Goal: Task Accomplishment & Management: Manage account settings

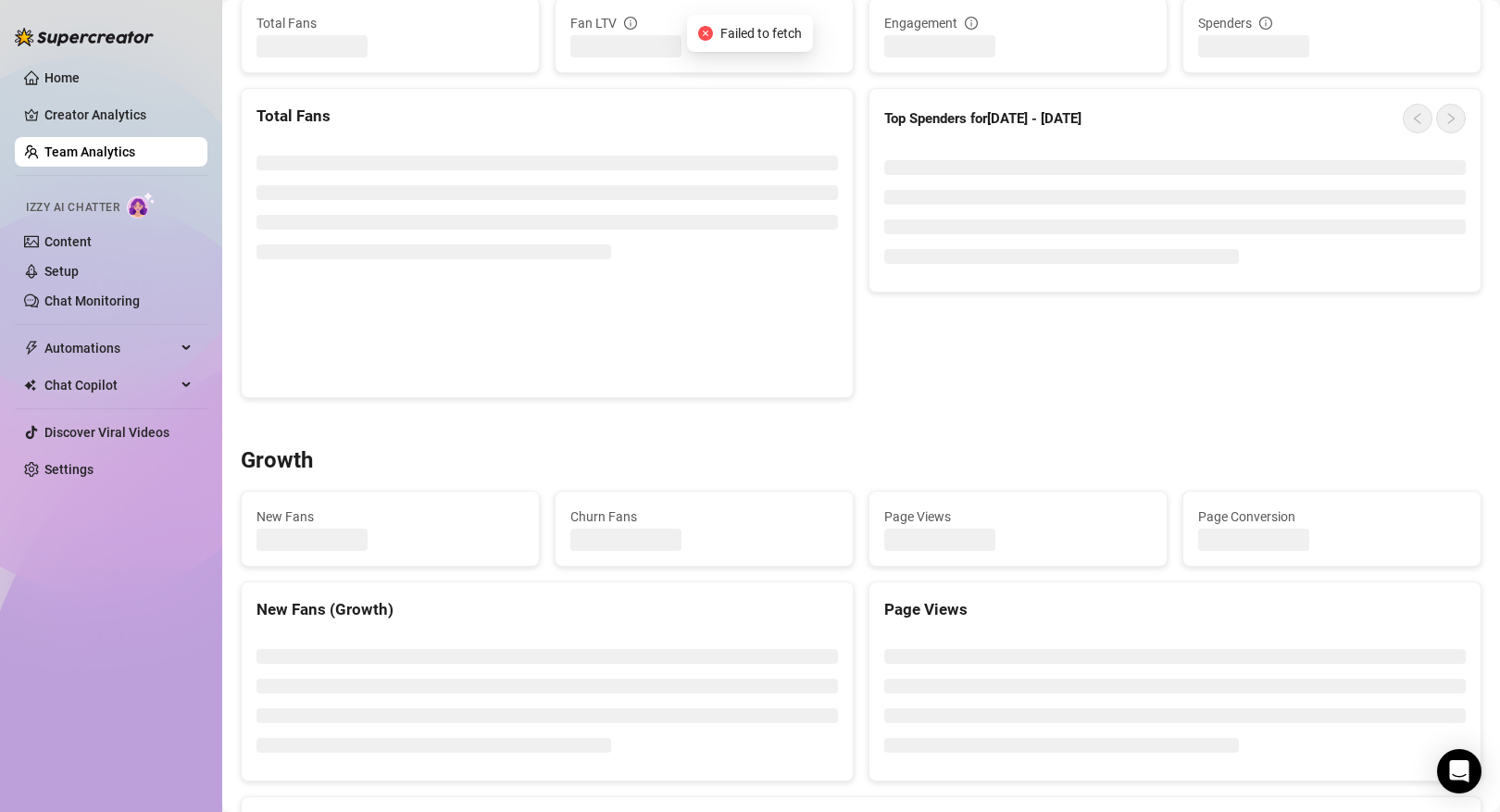
click at [135, 148] on link "Team Analytics" at bounding box center [89, 151] width 91 height 15
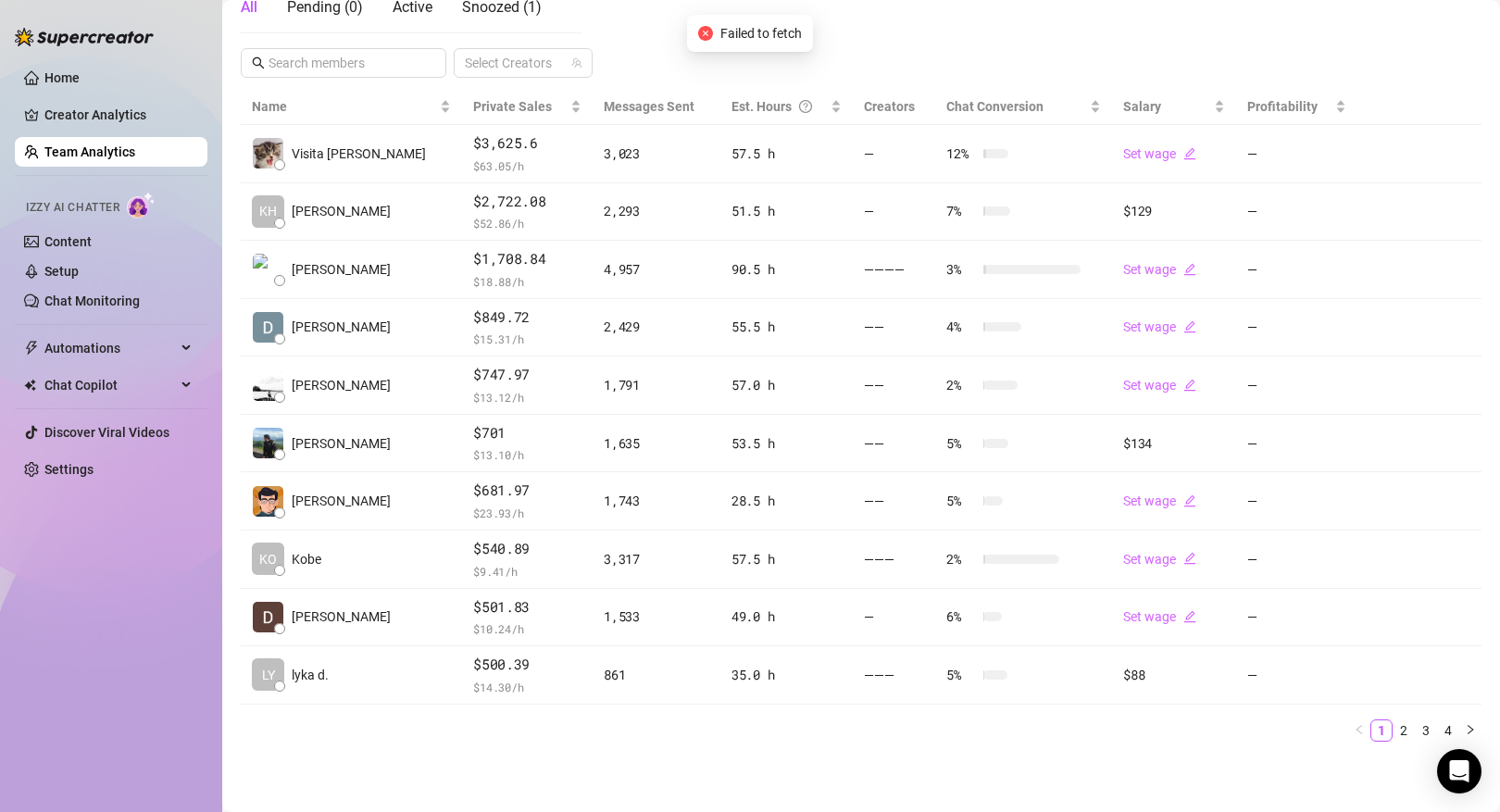
scroll to position [352, 0]
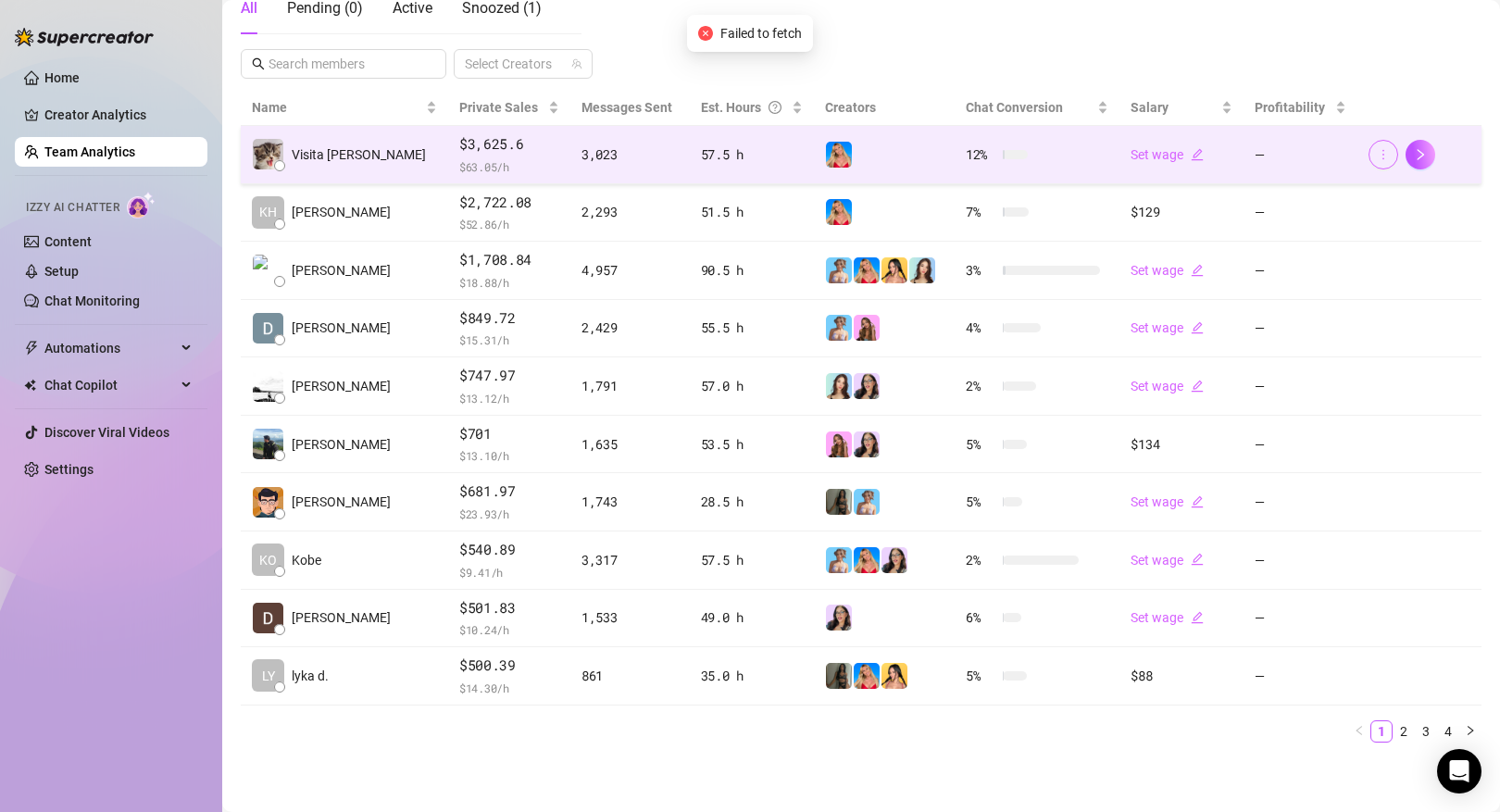
click at [1384, 149] on icon "more" at bounding box center [1383, 154] width 13 height 13
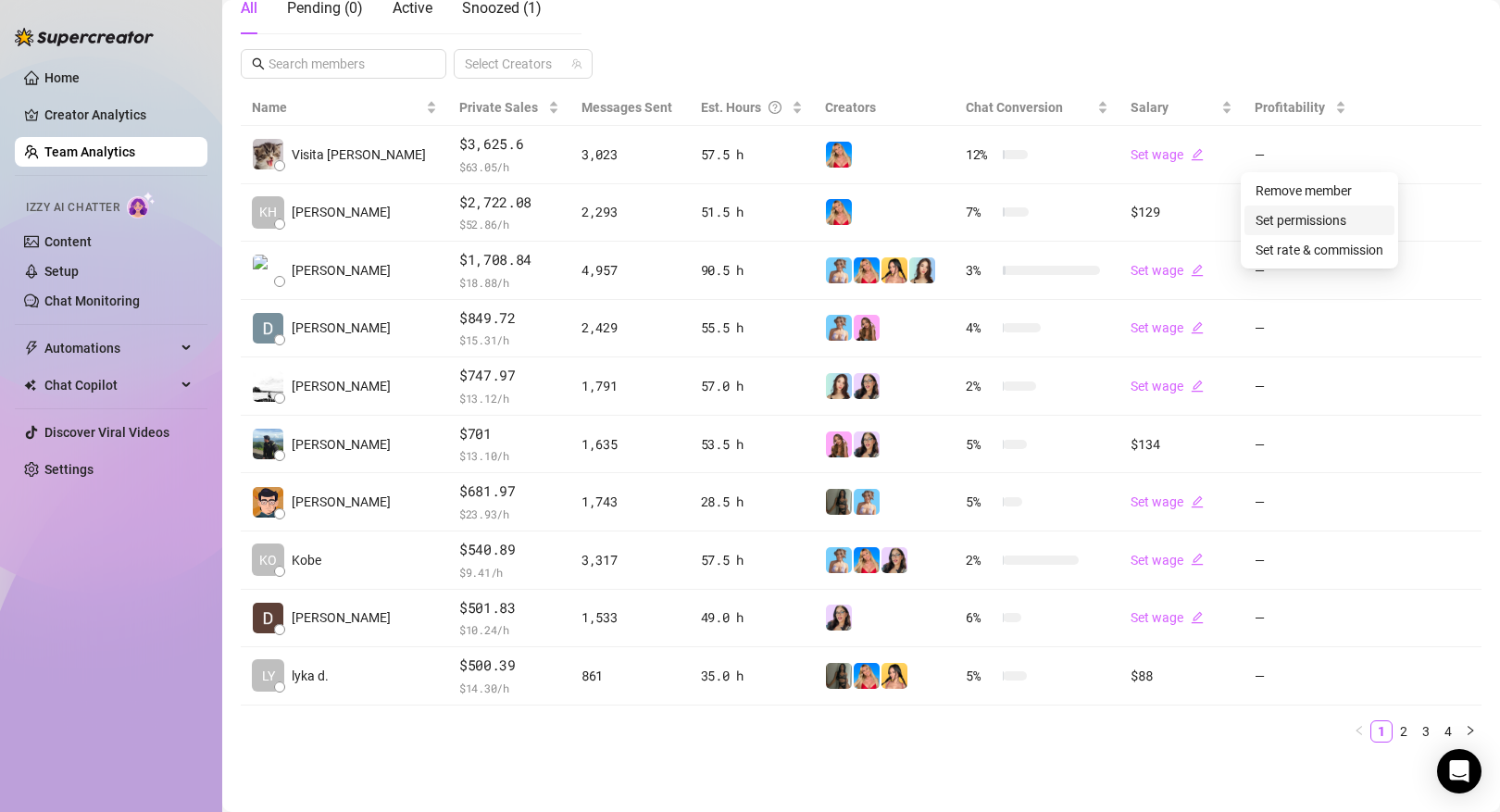
click at [1305, 225] on link "Set permissions" at bounding box center [1300, 220] width 91 height 15
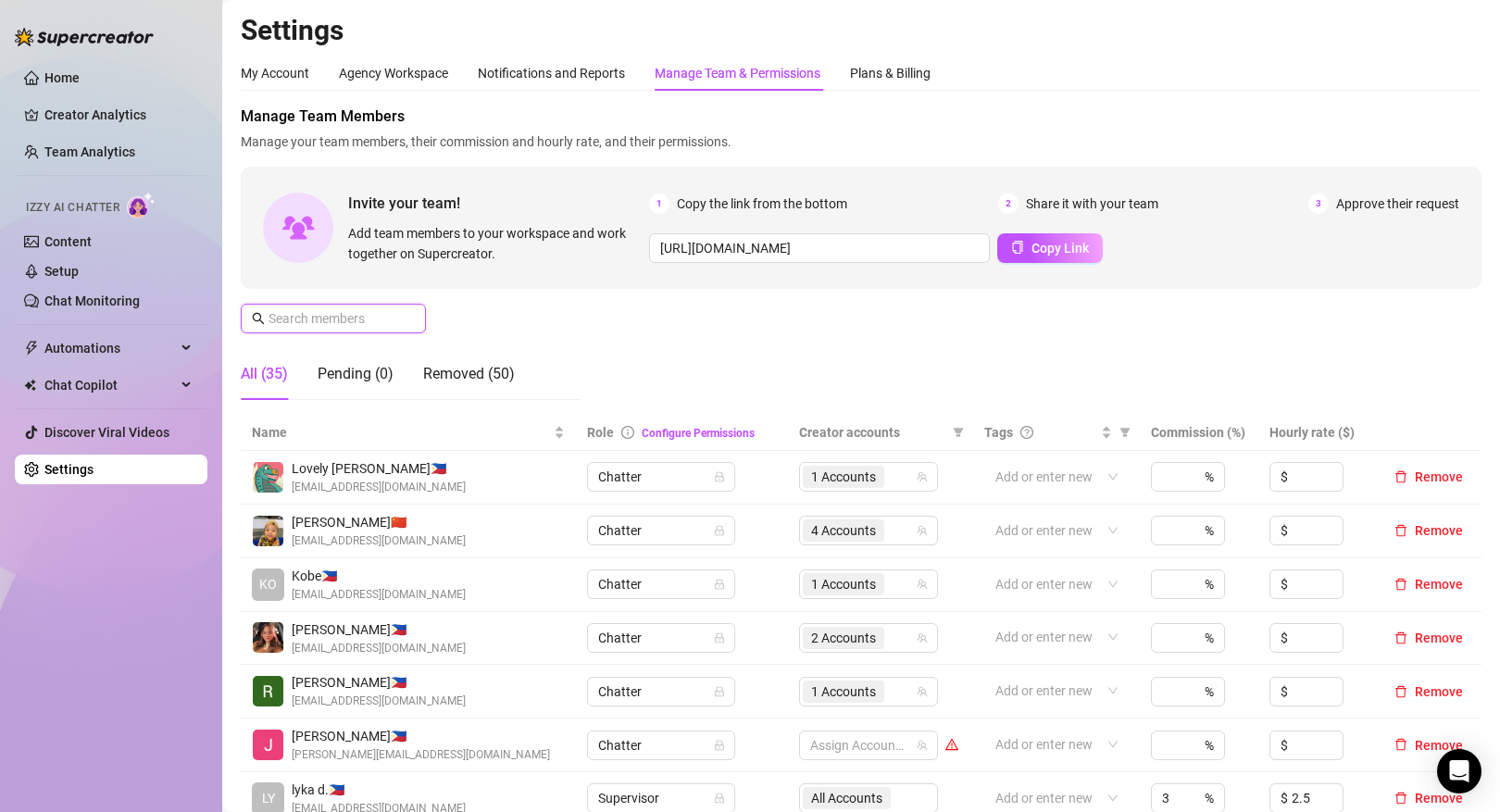
click at [381, 320] on input "text" at bounding box center [333, 318] width 131 height 20
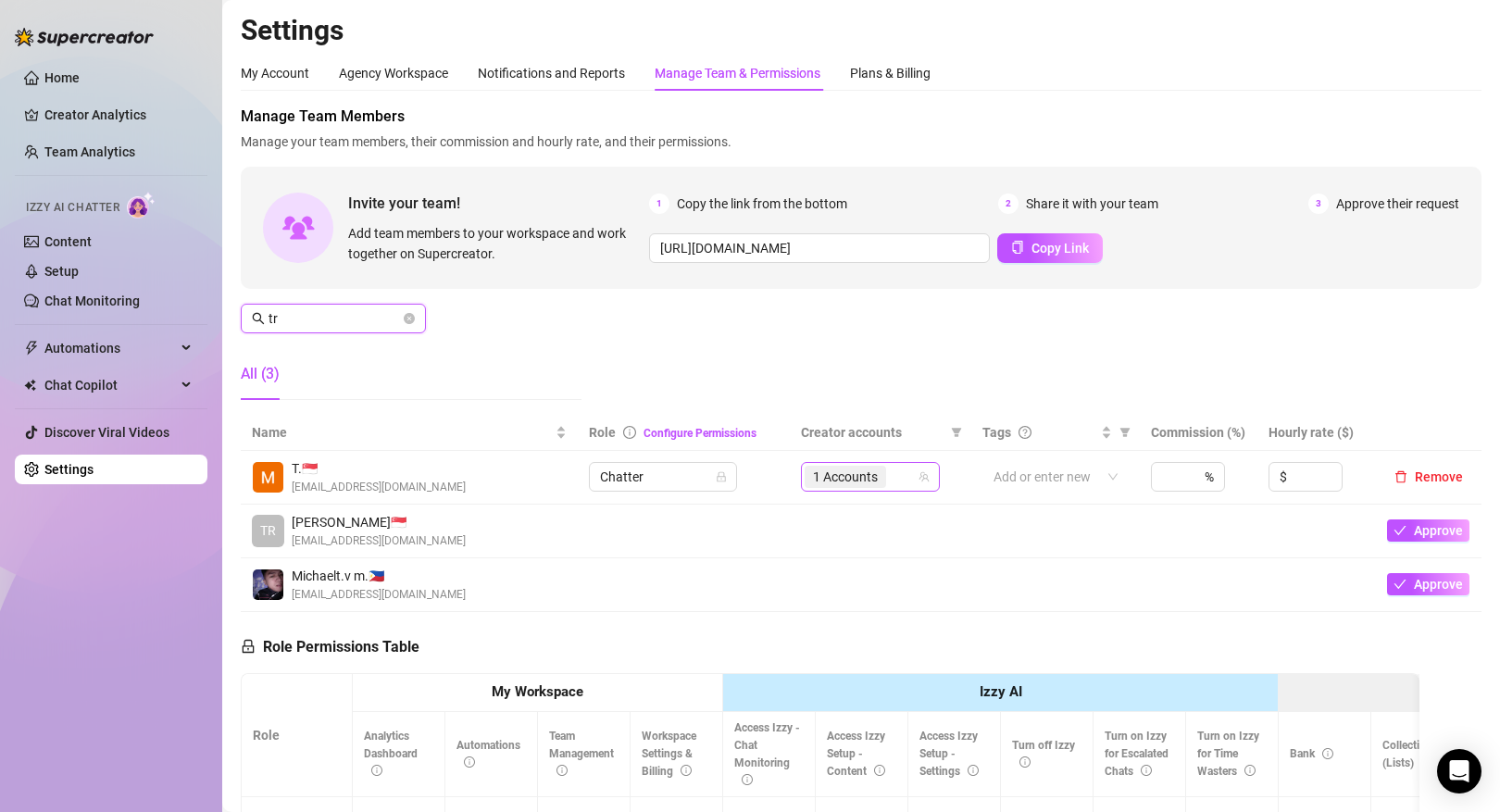
click at [862, 478] on span "1 Accounts" at bounding box center [845, 477] width 65 height 20
type input "tr"
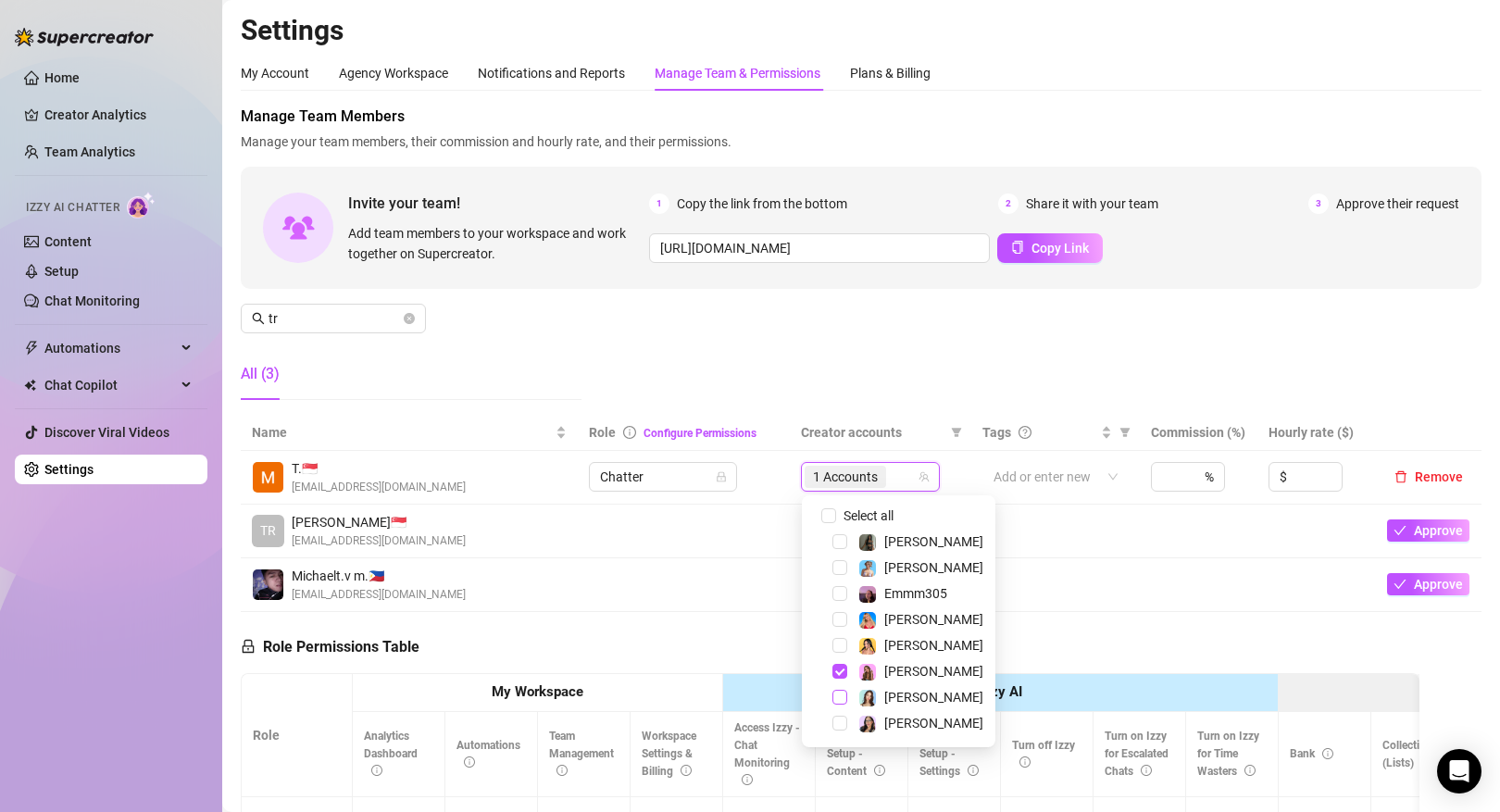
click at [841, 694] on span "Select tree node" at bounding box center [839, 697] width 15 height 15
